Goal: Information Seeking & Learning: Compare options

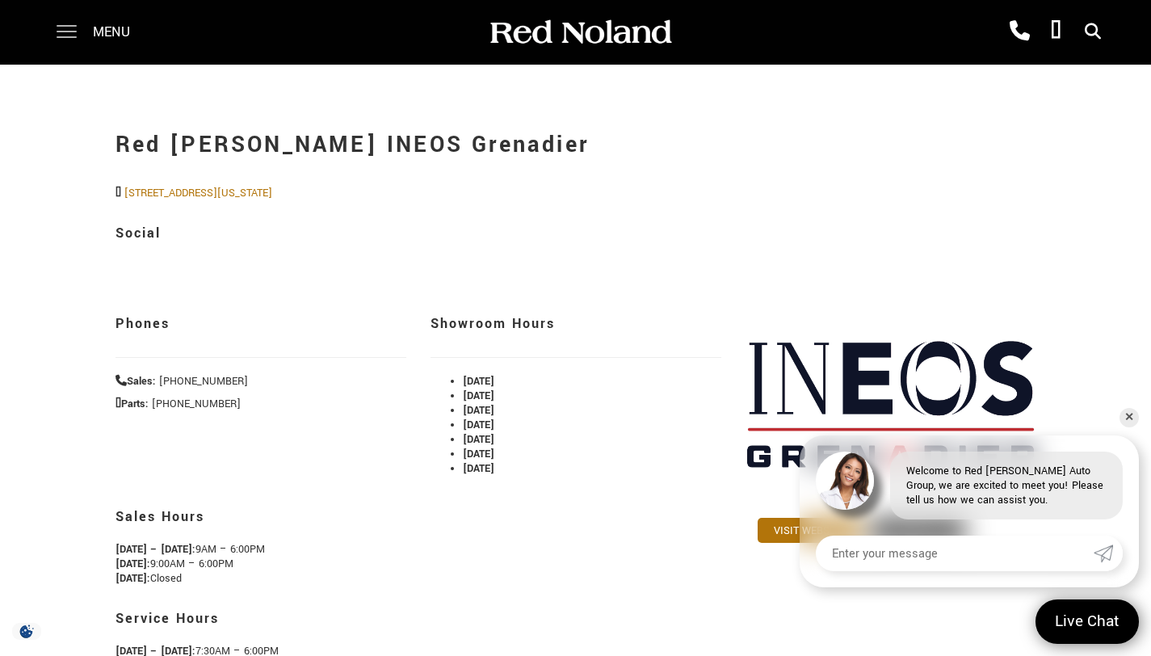
click at [61, 35] on span at bounding box center [67, 32] width 20 height 65
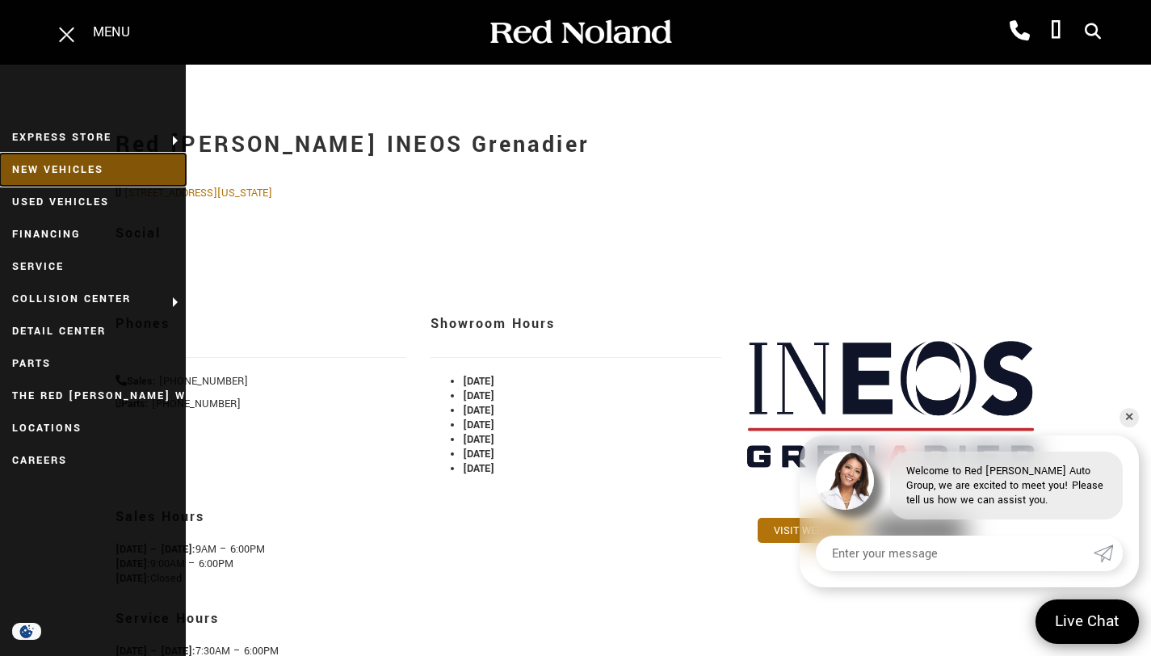
click at [64, 168] on link "New Vehicles" at bounding box center [93, 169] width 186 height 32
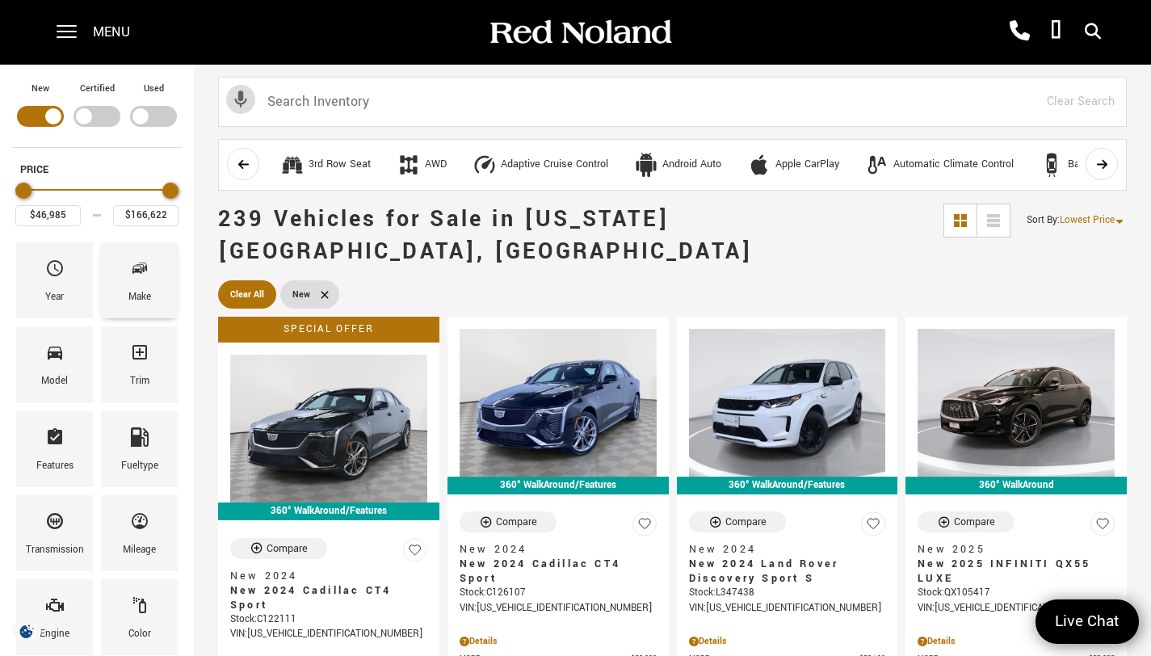
click at [148, 275] on icon "Make" at bounding box center [139, 267] width 19 height 19
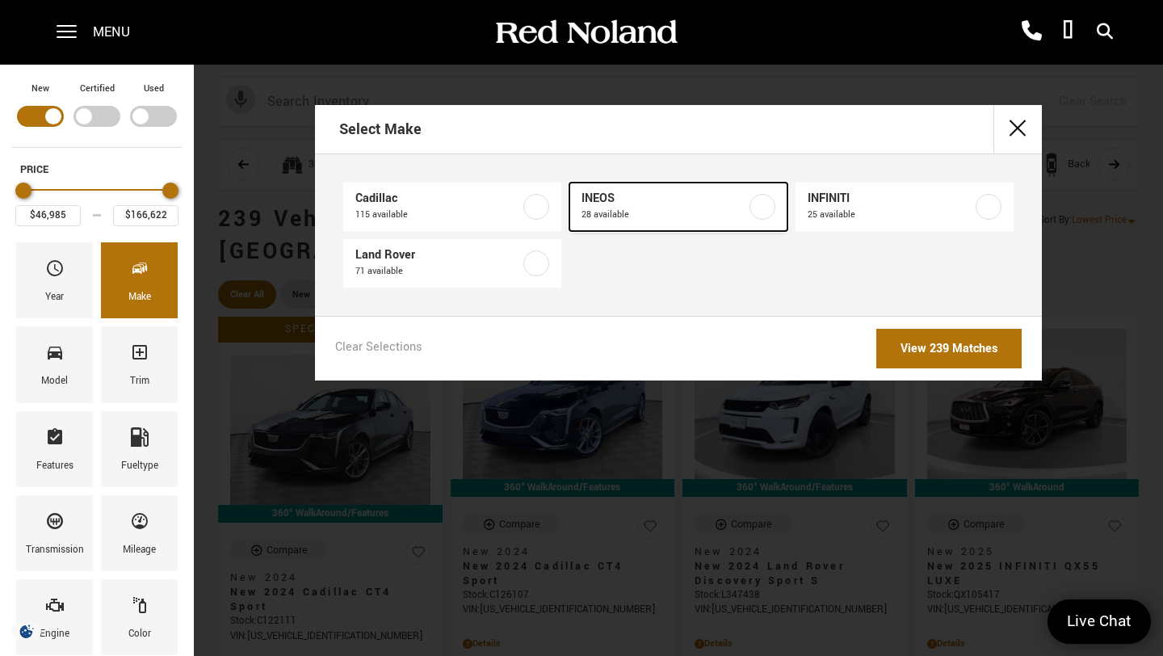
click at [759, 203] on label at bounding box center [762, 207] width 26 height 26
type input "$79,999"
type input "$99,640"
checkbox input "true"
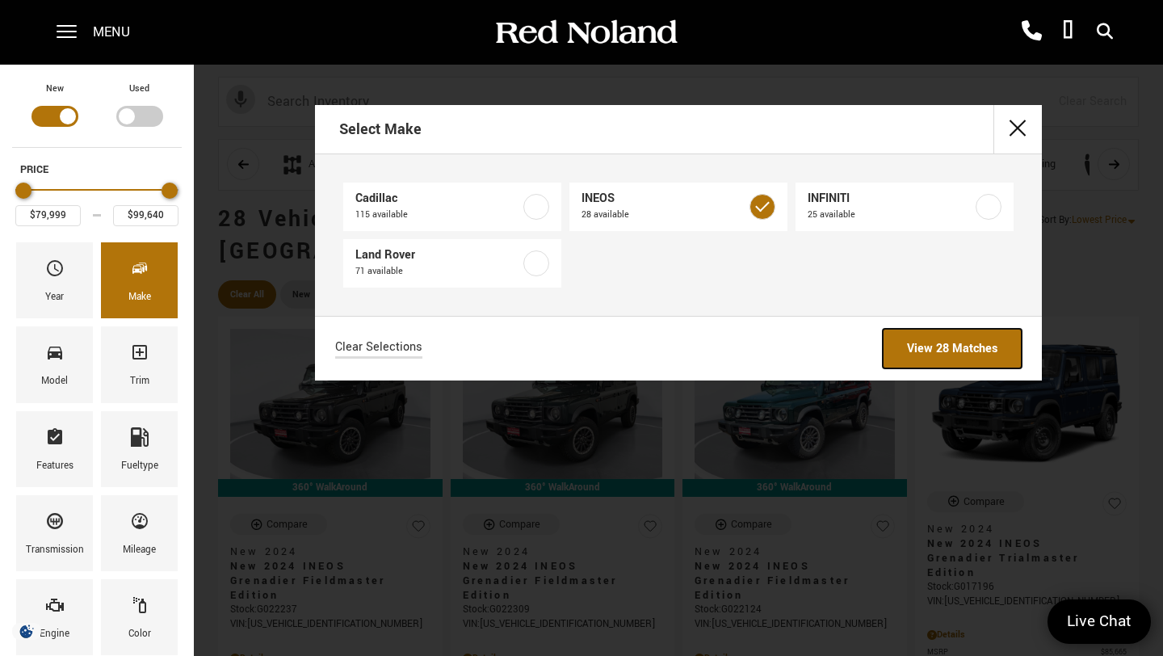
click at [937, 342] on link "View 28 Matches" at bounding box center [951, 349] width 139 height 40
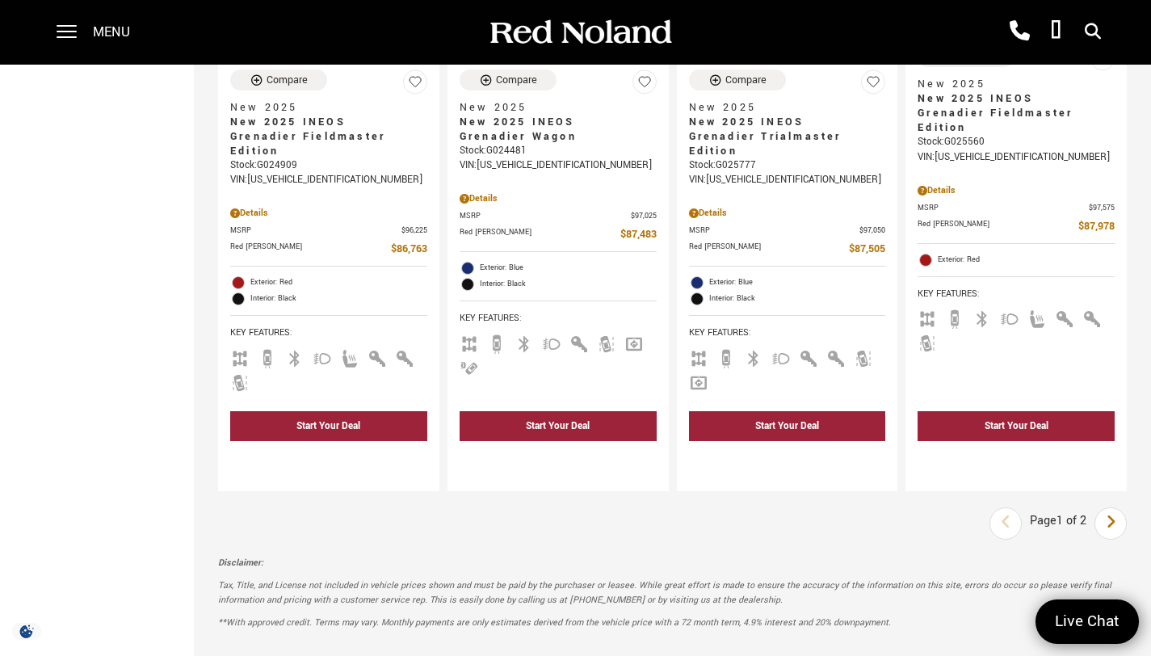
scroll to position [2928, 0]
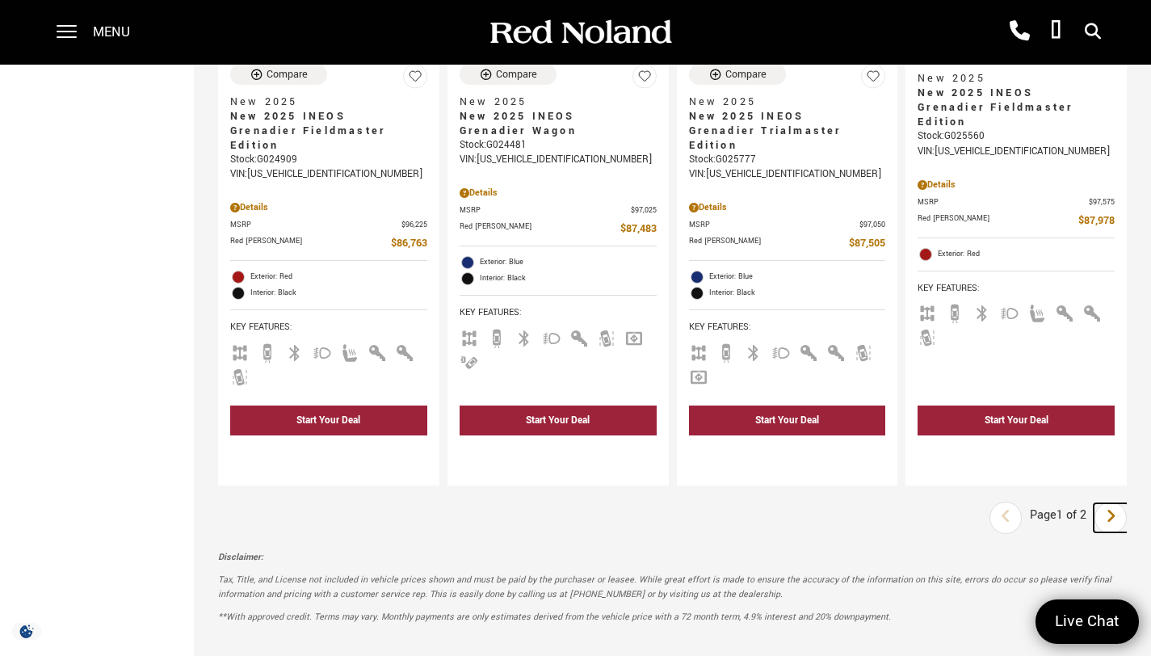
click at [1116, 503] on icon "next page" at bounding box center [1110, 516] width 10 height 26
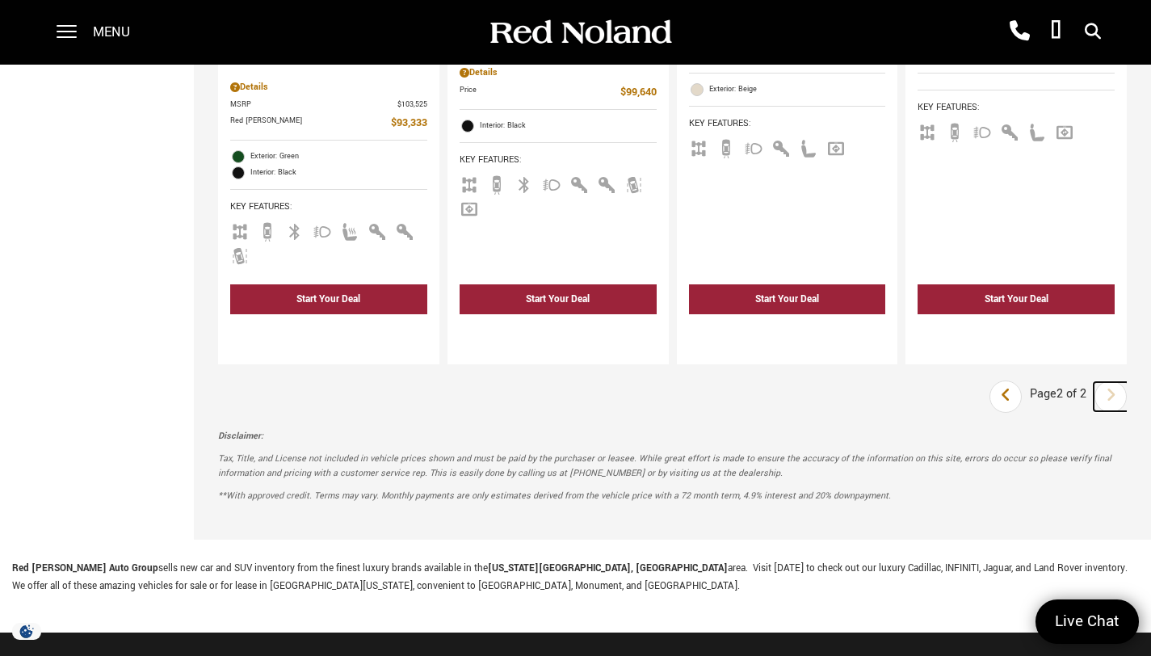
scroll to position [1144, 0]
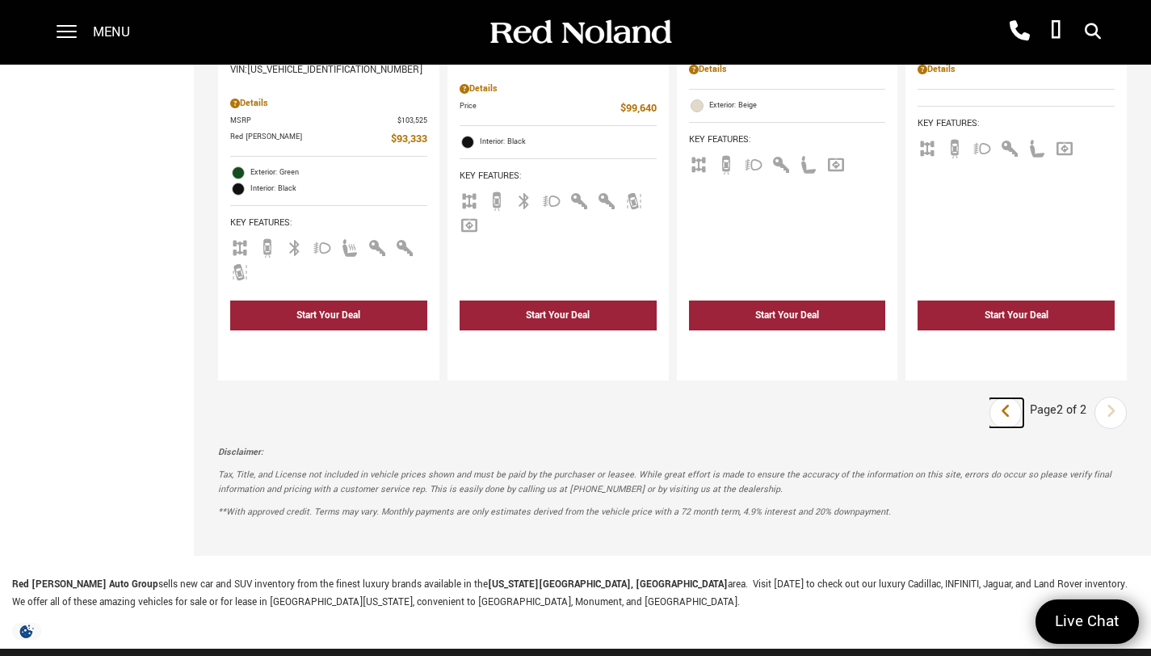
click at [1011, 398] on icon "previous page" at bounding box center [1005, 411] width 10 height 26
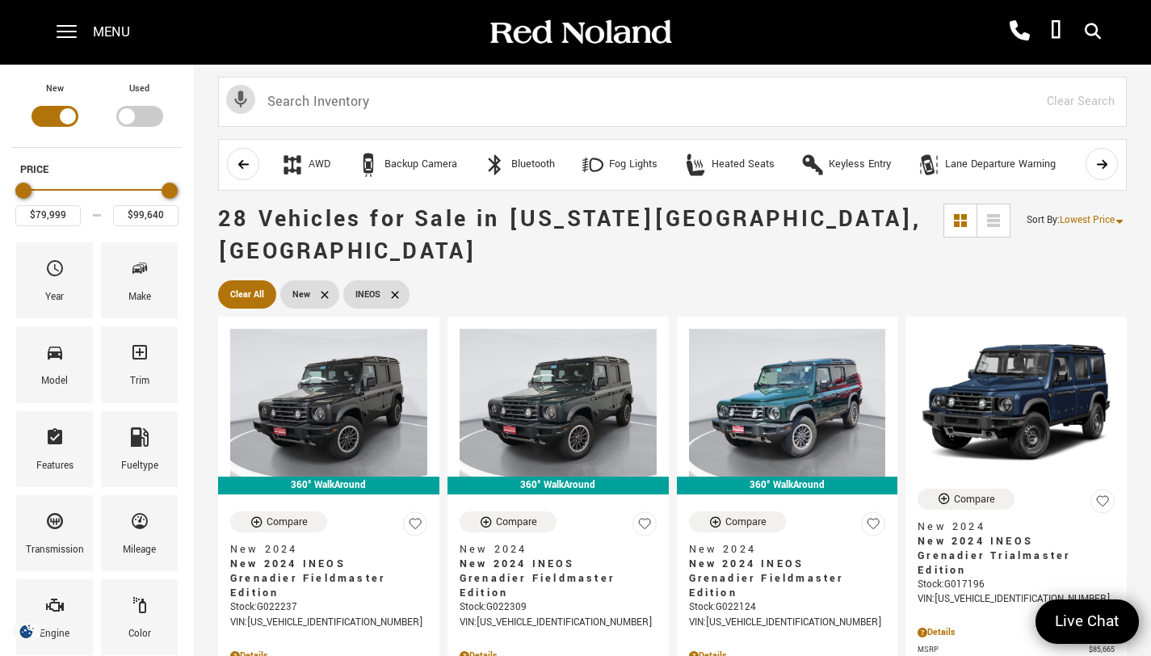
click at [140, 123] on div "Filter by Vehicle Type" at bounding box center [139, 116] width 47 height 21
type input "$70,678"
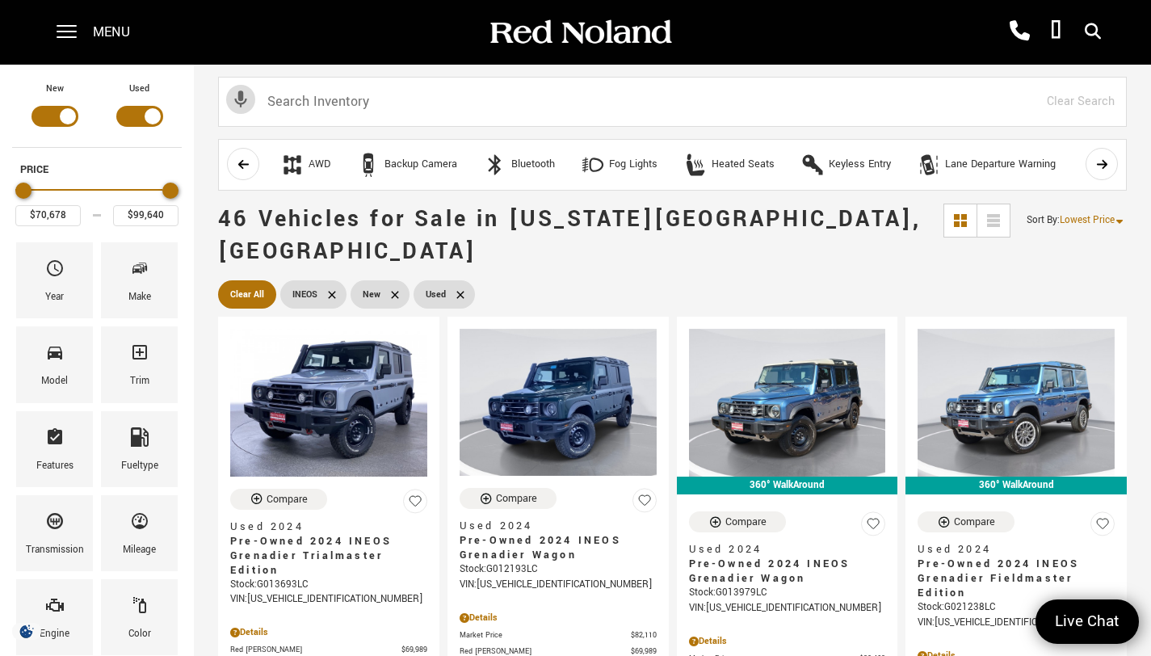
click at [57, 118] on div "Filter by Vehicle Type" at bounding box center [54, 116] width 47 height 21
type input "$92,688"
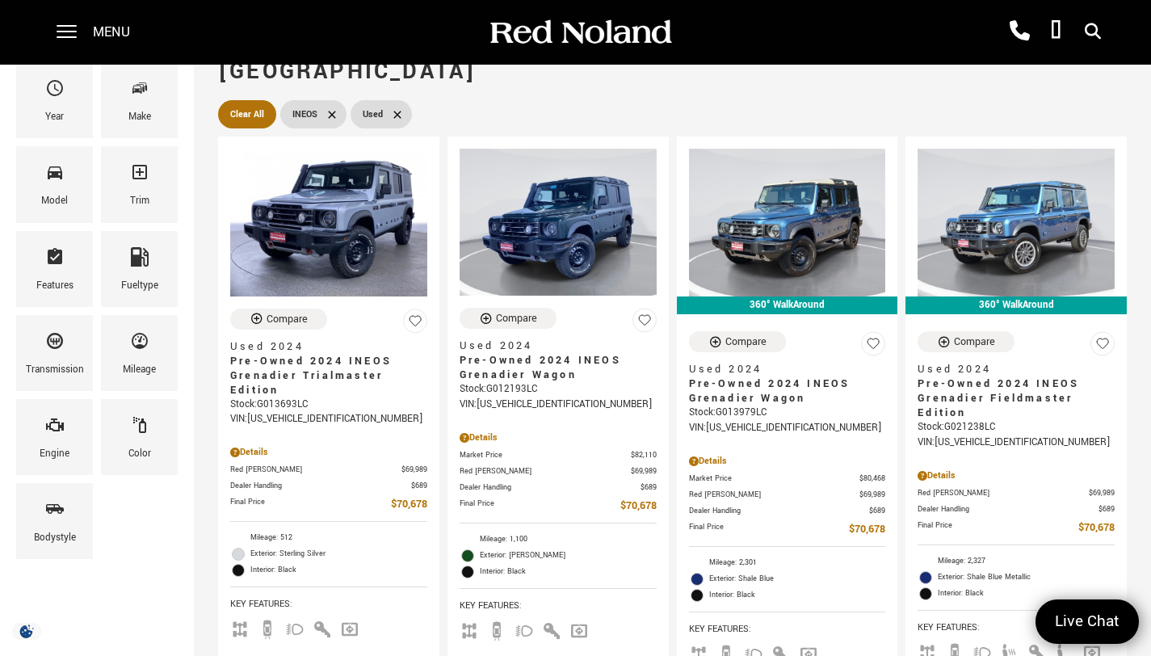
scroll to position [177, 0]
